Goal: Information Seeking & Learning: Learn about a topic

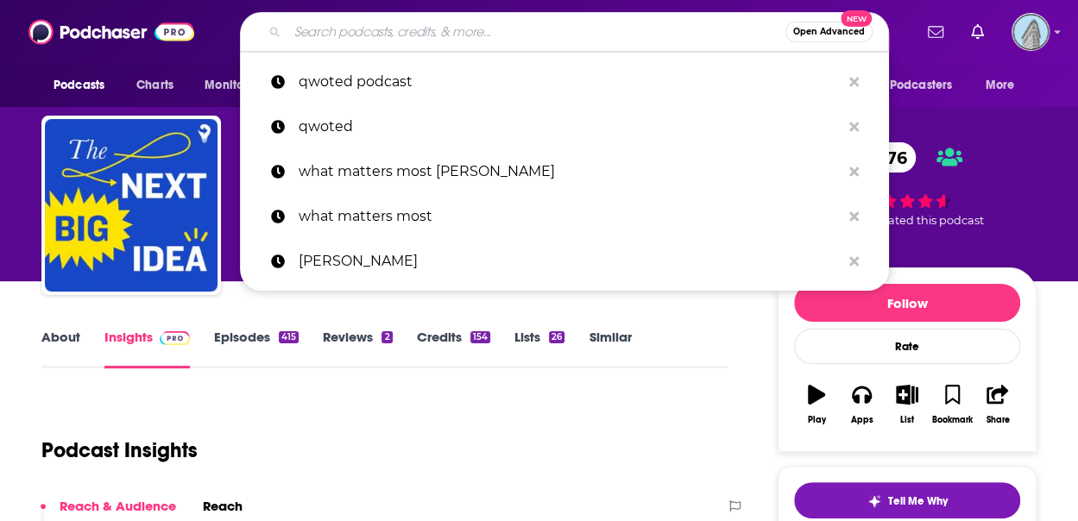
click at [395, 28] on input "Search podcasts, credits, & more..." at bounding box center [537, 32] width 498 height 28
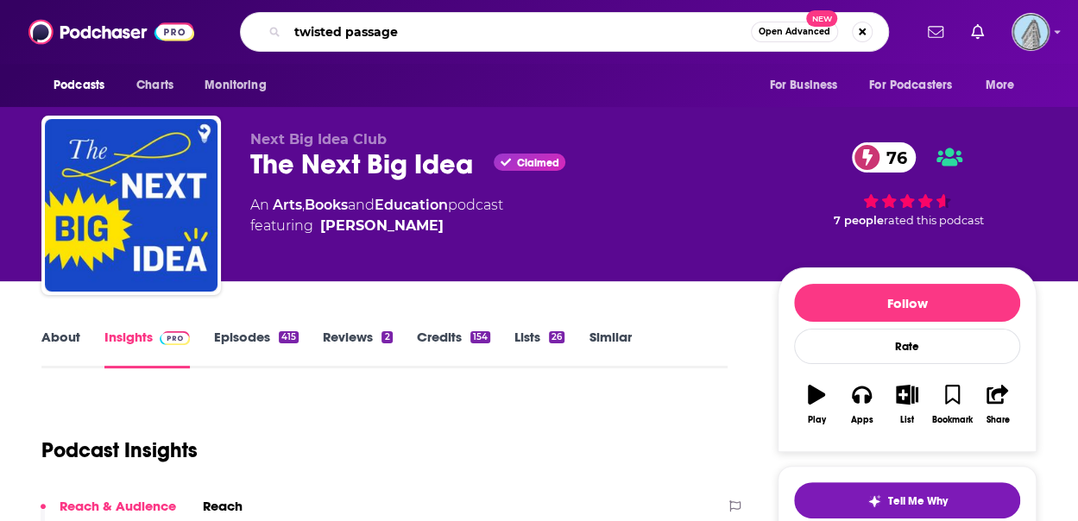
type input "twisted passages"
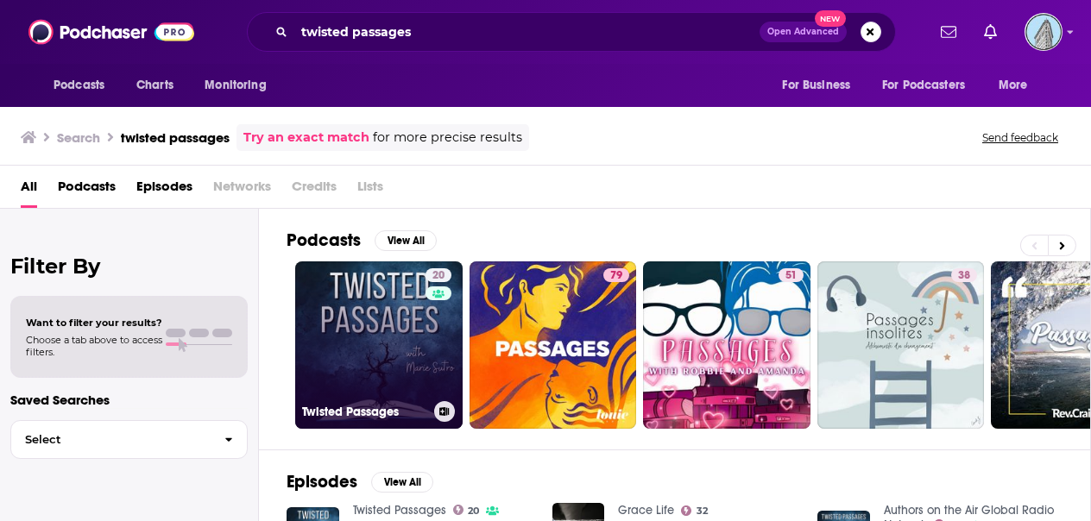
click at [332, 321] on link "20 Twisted Passages" at bounding box center [379, 346] width 168 height 168
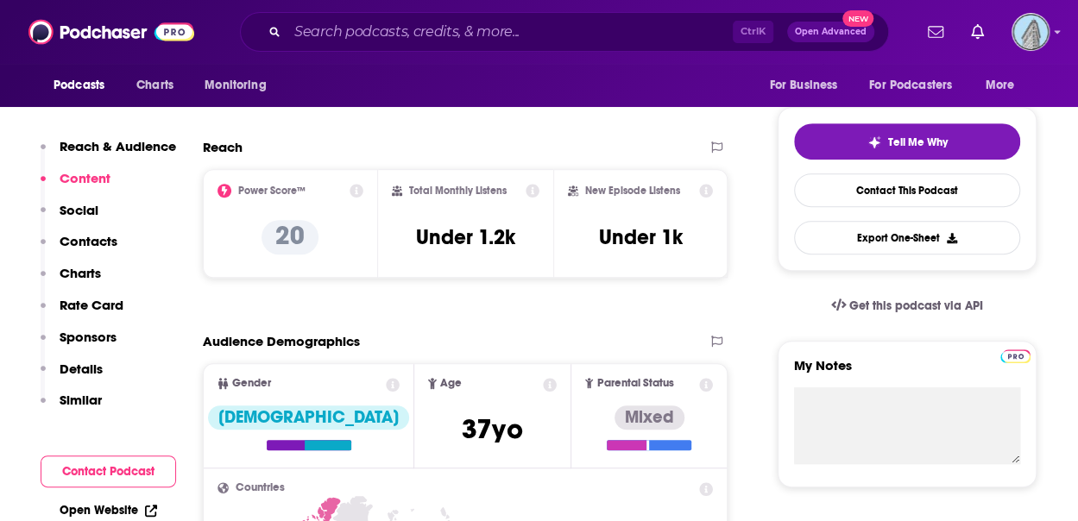
scroll to position [259, 0]
